Goal: Find specific page/section: Find specific page/section

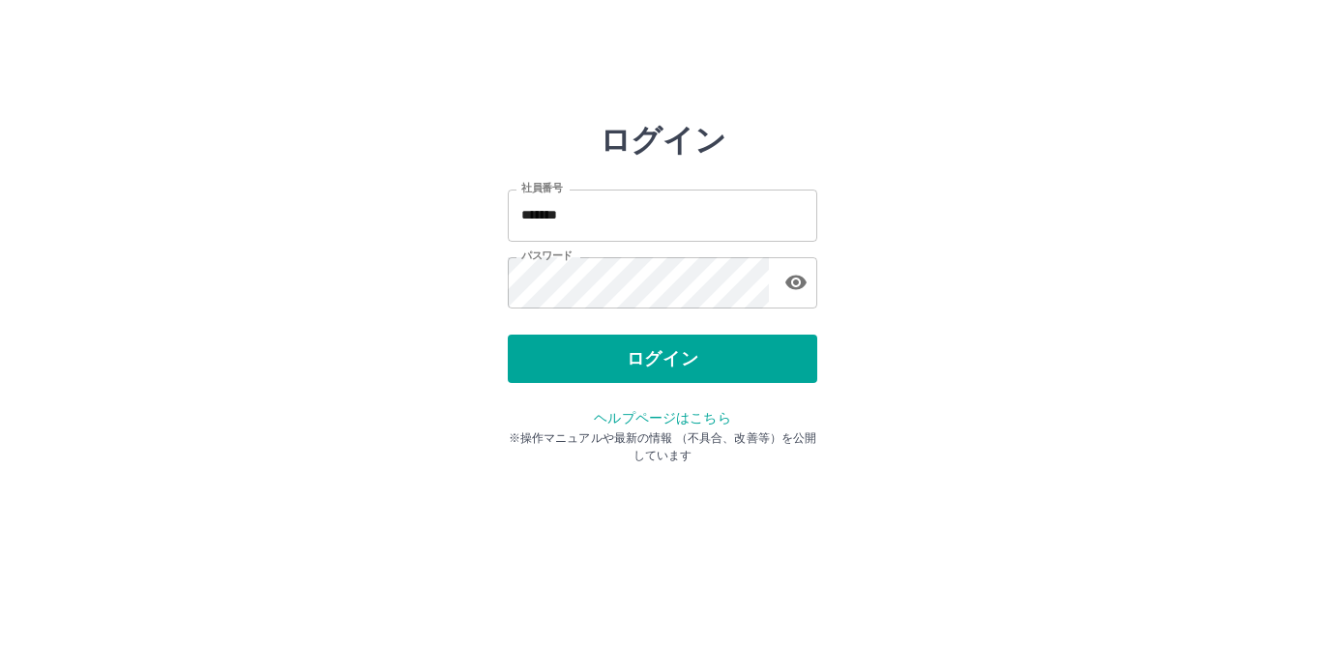
click at [693, 354] on button "ログイン" at bounding box center [662, 359] width 309 height 48
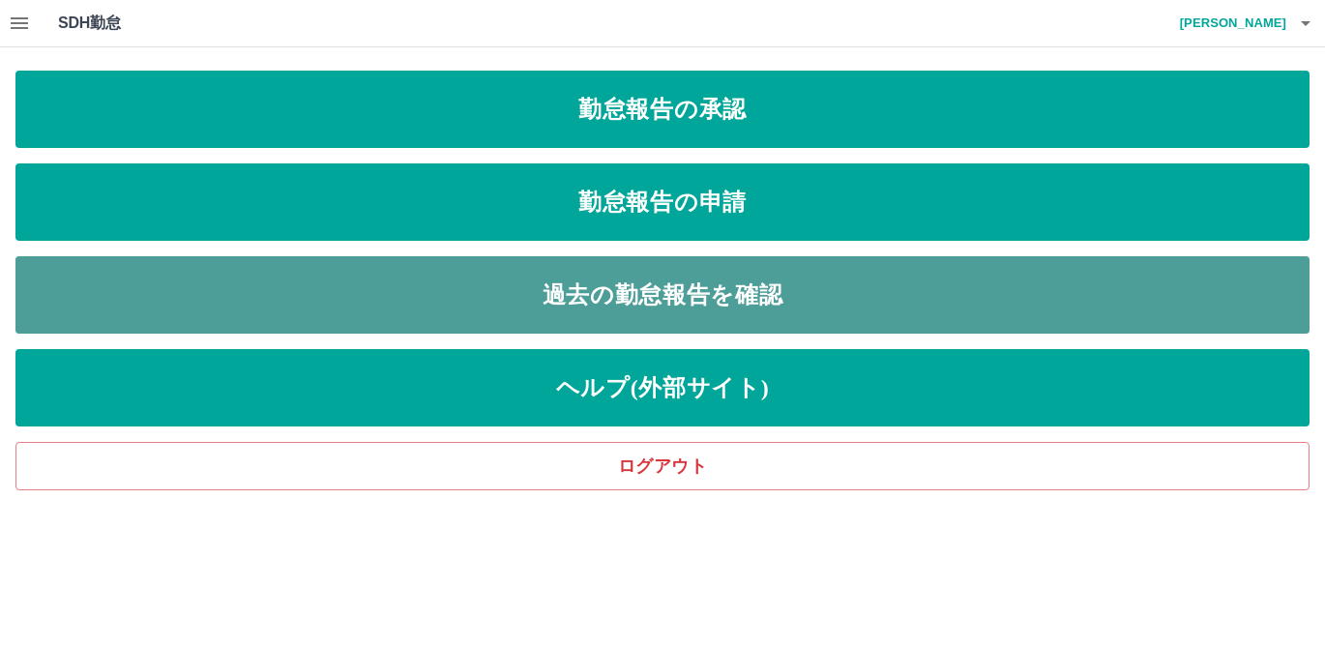
click at [743, 296] on link "過去の勤怠報告を確認" at bounding box center [662, 294] width 1294 height 77
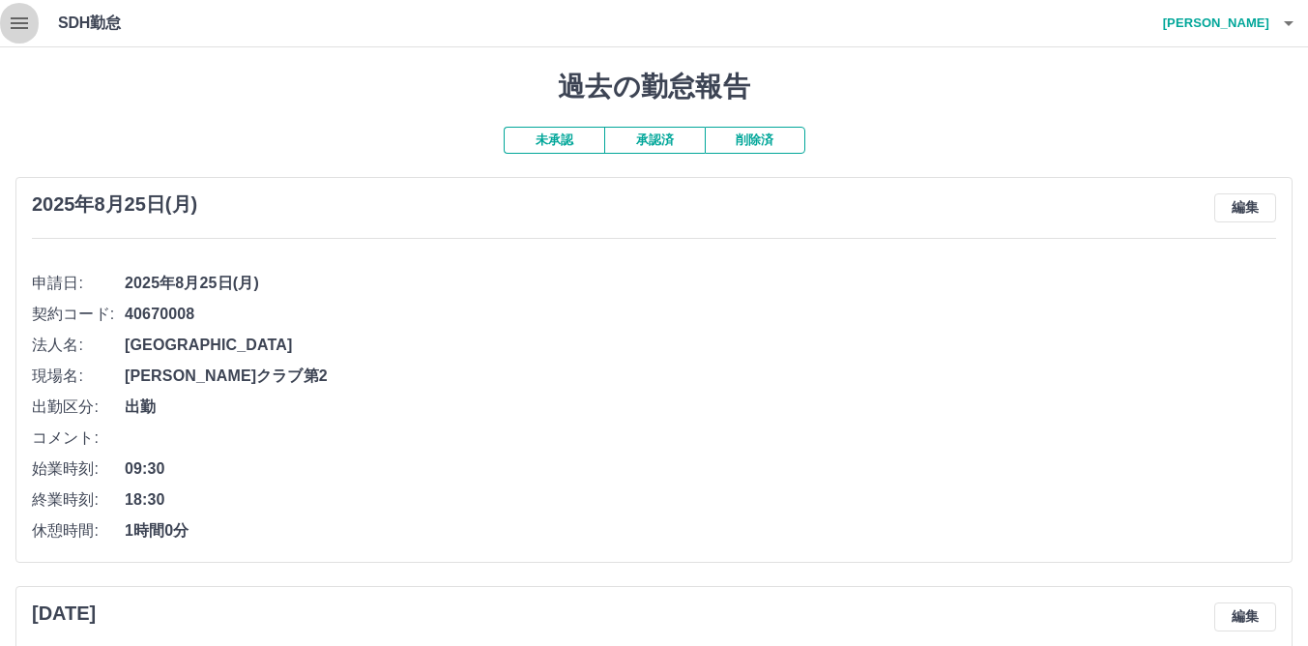
click at [24, 20] on icon "button" at bounding box center [19, 23] width 23 height 23
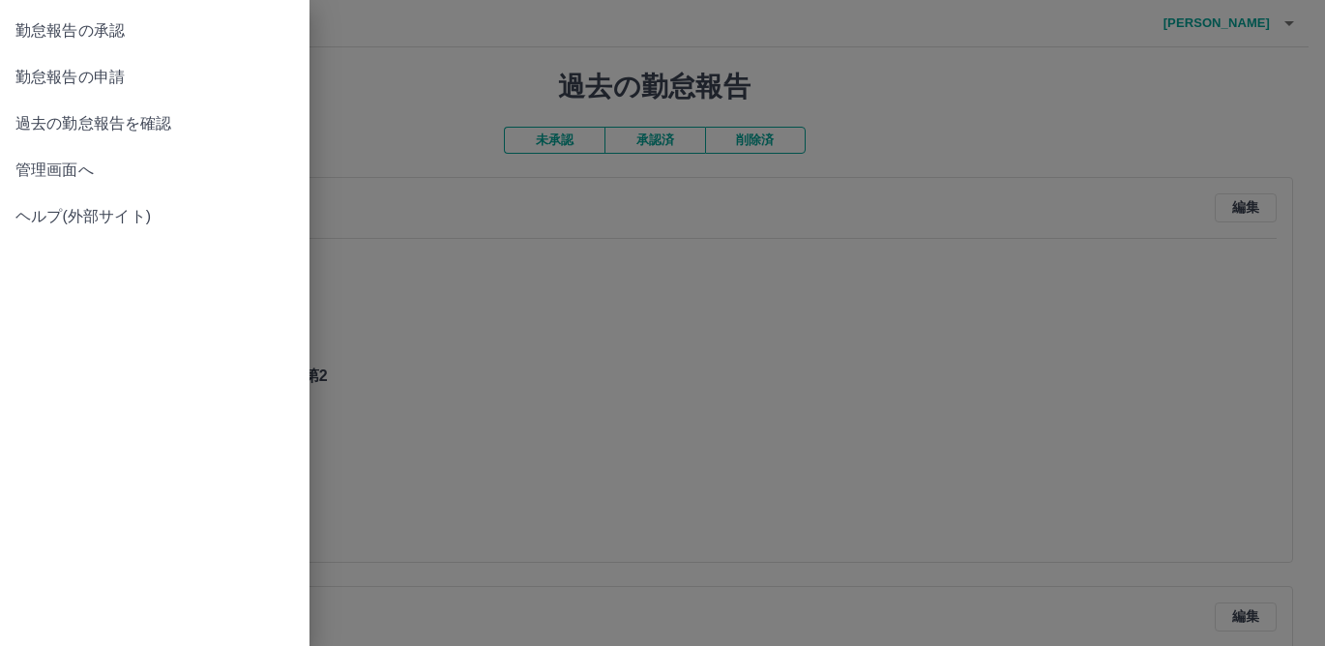
click at [44, 171] on span "管理画面へ" at bounding box center [154, 170] width 278 height 23
